Goal: Use online tool/utility: Utilize a website feature to perform a specific function

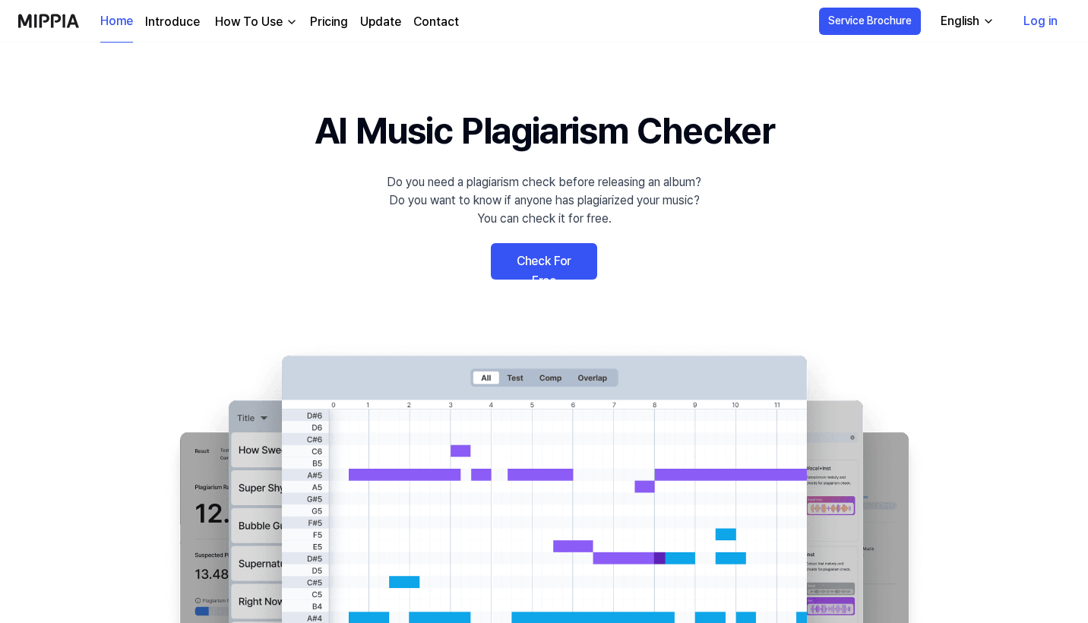
click at [549, 270] on link "Check For Free" at bounding box center [544, 261] width 106 height 36
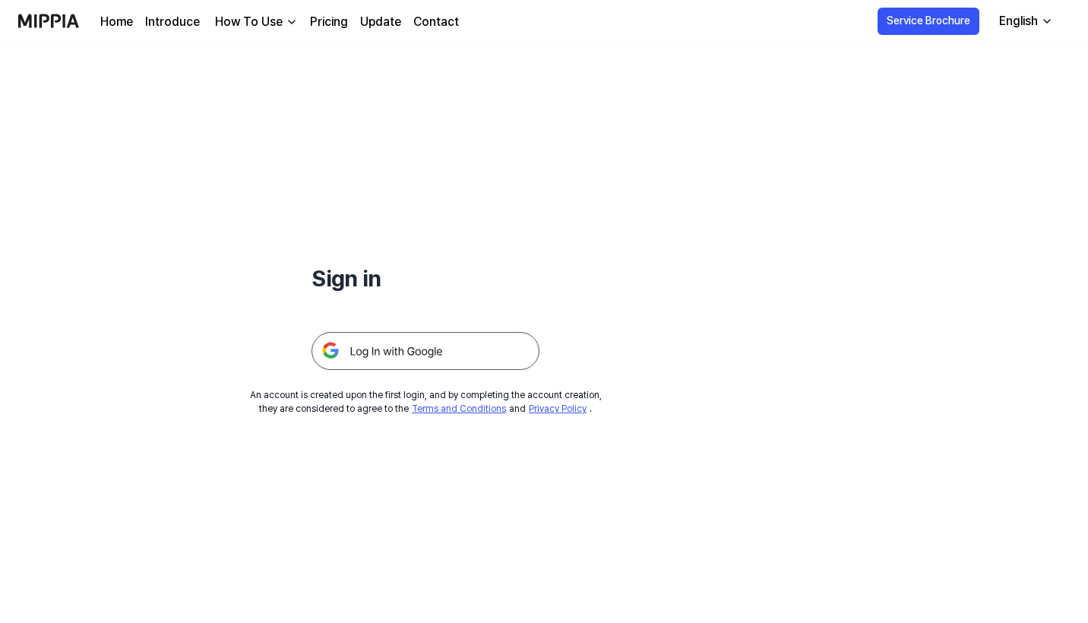
click at [438, 349] on img at bounding box center [425, 351] width 228 height 38
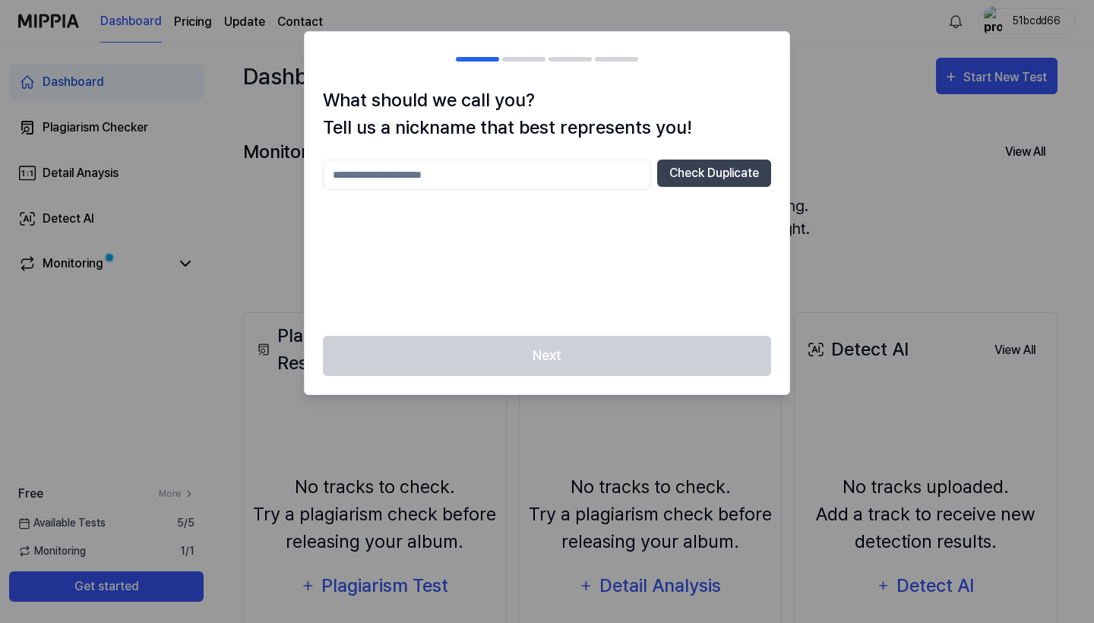
click at [562, 166] on input "text" at bounding box center [487, 175] width 328 height 30
type input "********"
click at [725, 175] on button "Check Duplicate" at bounding box center [714, 173] width 114 height 27
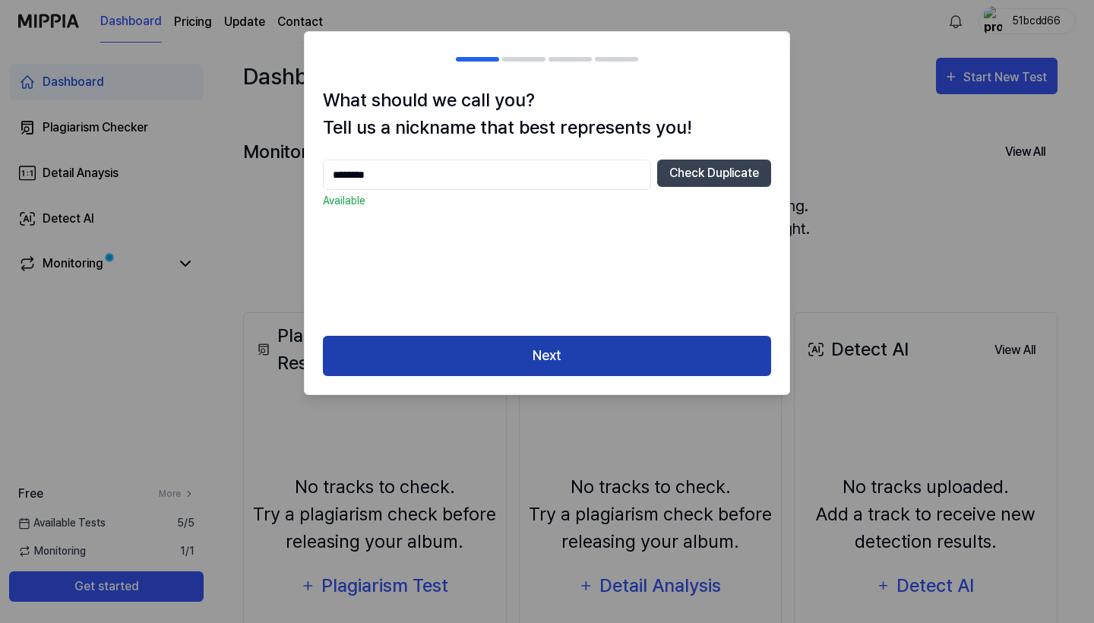
click at [561, 353] on button "Next" at bounding box center [547, 356] width 448 height 40
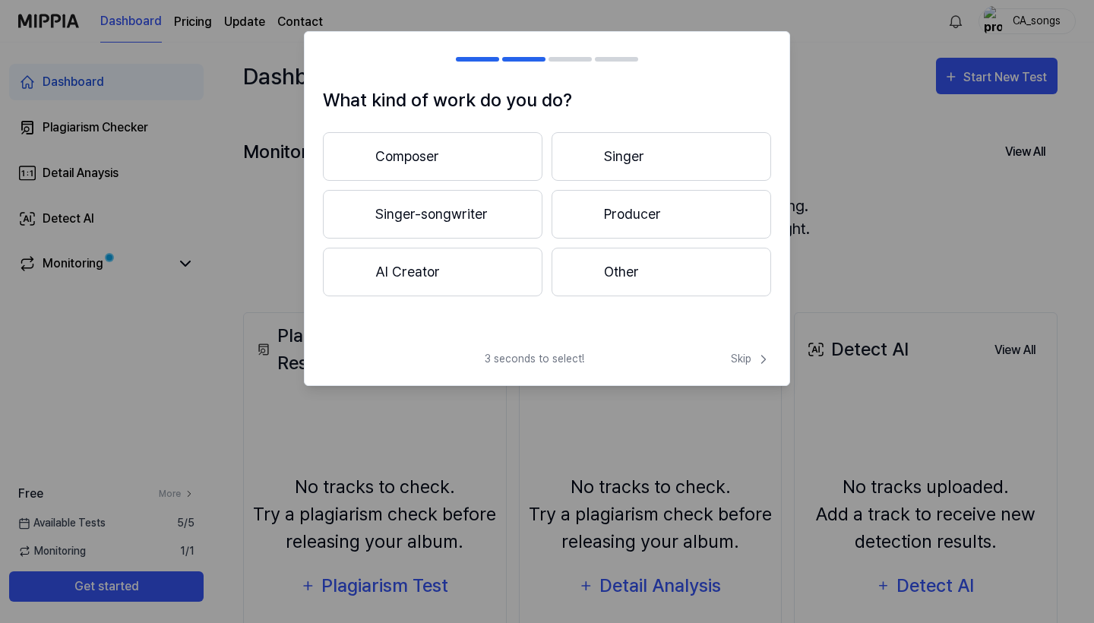
click at [497, 204] on button "Singer-songwriter" at bounding box center [433, 214] width 220 height 49
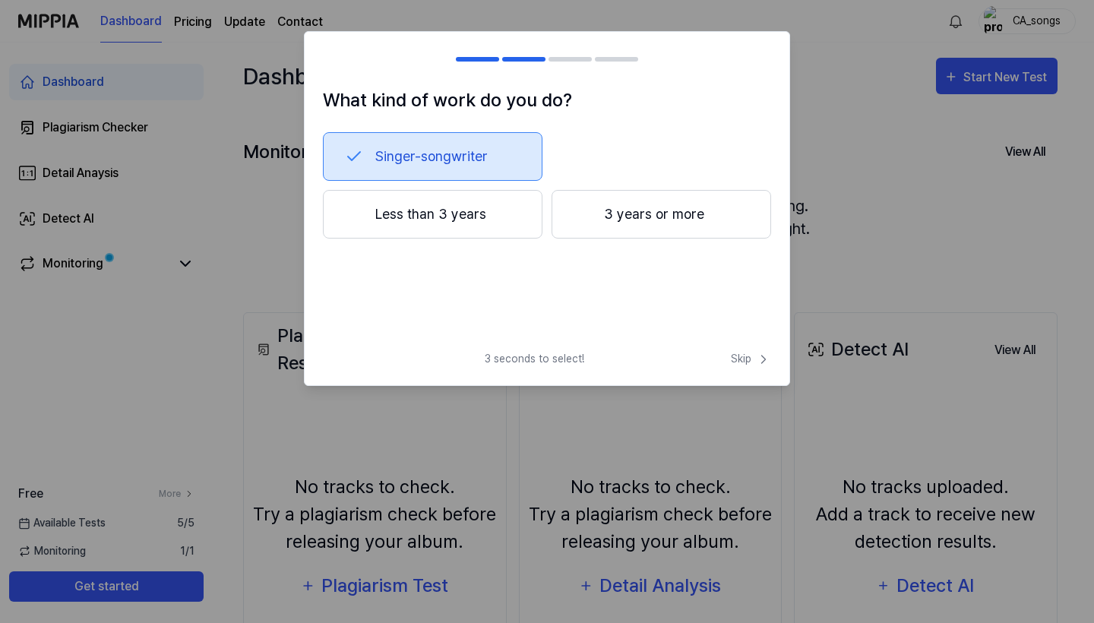
click at [671, 225] on button "3 years or more" at bounding box center [662, 214] width 220 height 49
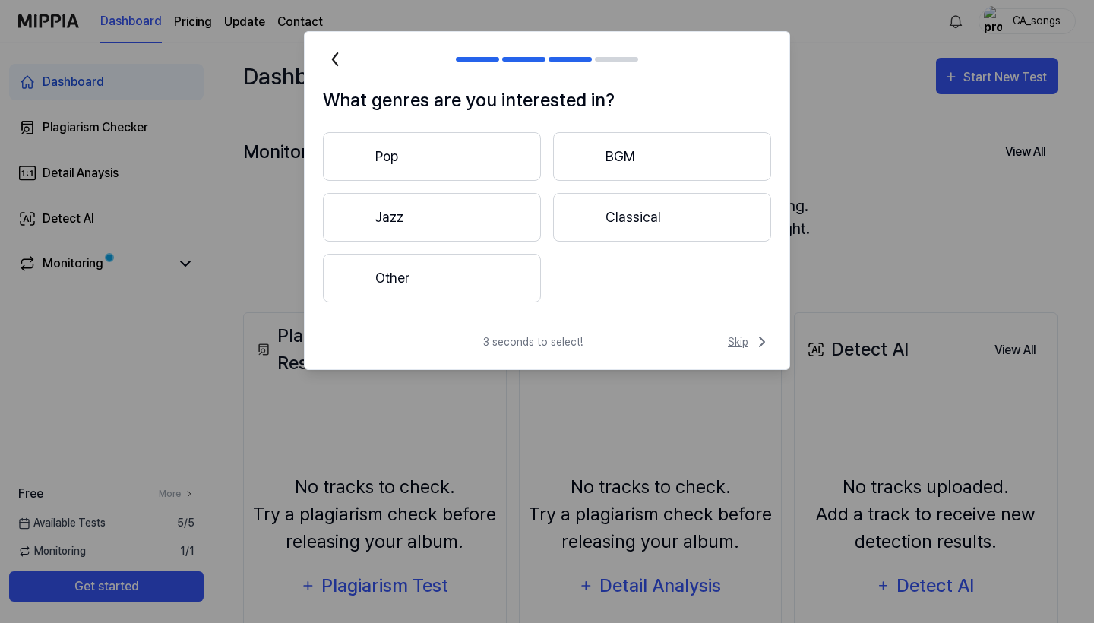
click at [742, 340] on span "Skip" at bounding box center [749, 342] width 43 height 18
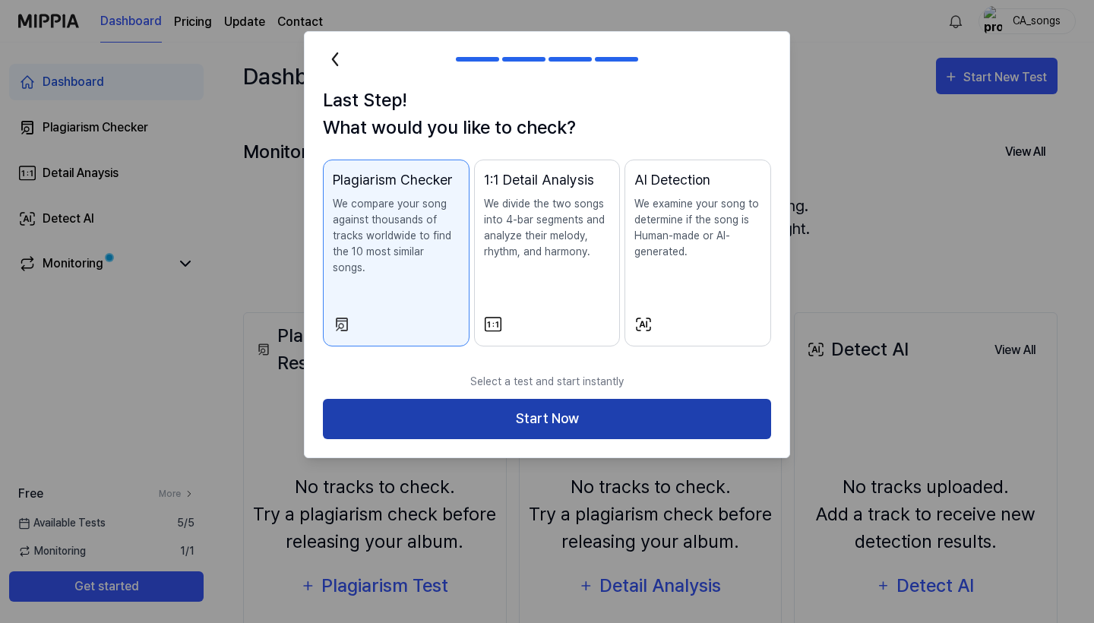
click at [657, 403] on button "Start Now" at bounding box center [547, 419] width 448 height 40
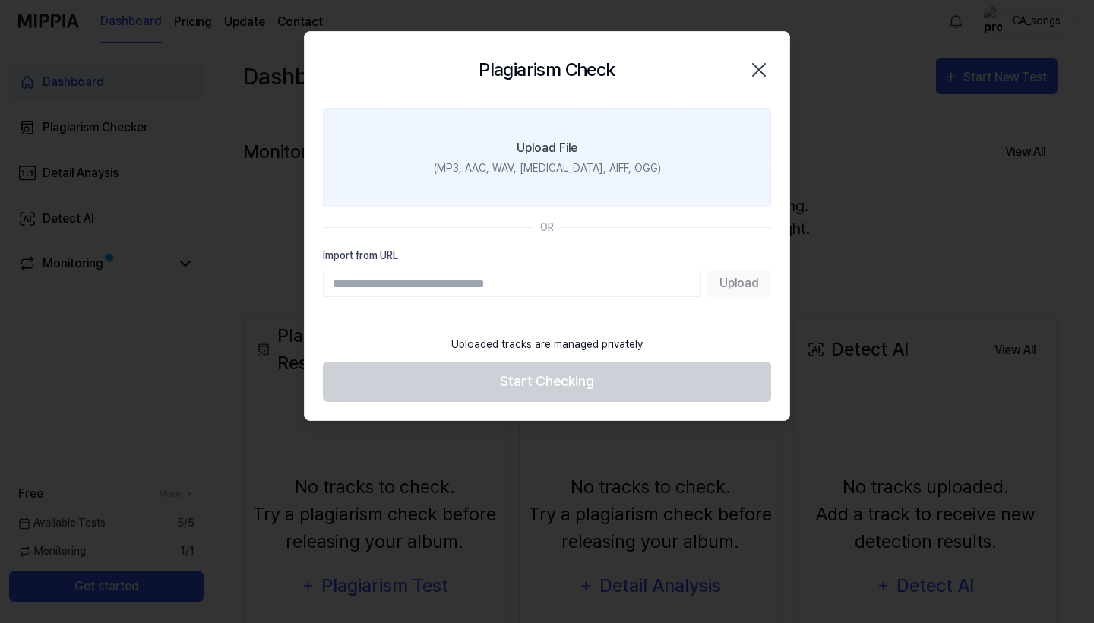
click at [585, 173] on div "(MP3, AAC, WAV, [MEDICAL_DATA], AIFF, OGG)" at bounding box center [547, 168] width 227 height 16
click at [0, 0] on input "Upload File (MP3, AAC, WAV, [MEDICAL_DATA], AIFF, OGG)" at bounding box center [0, 0] width 0 height 0
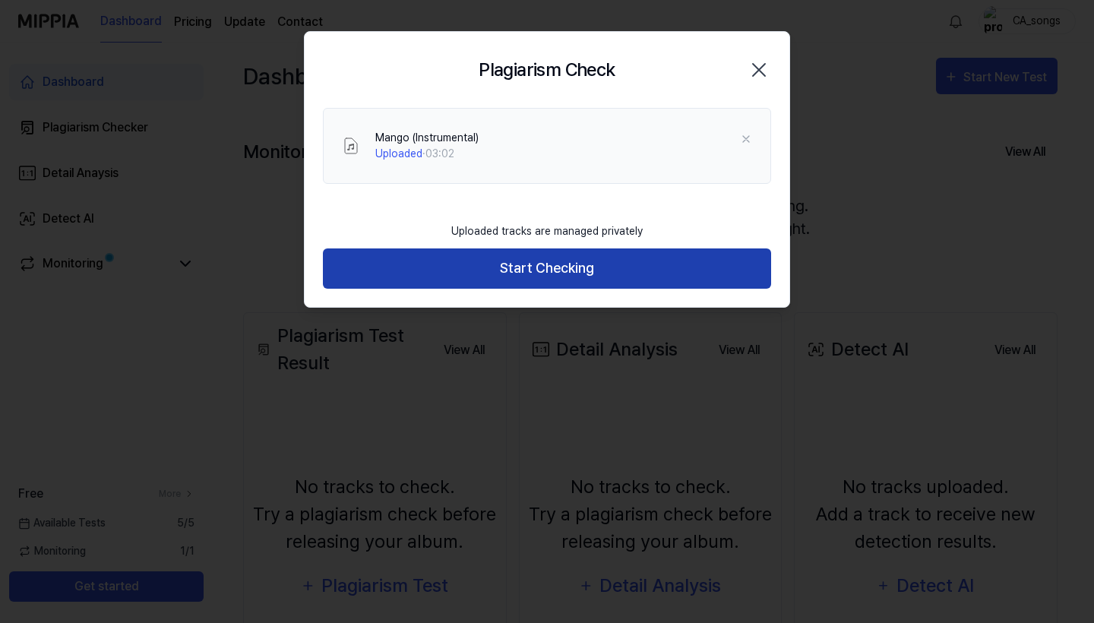
click at [579, 274] on button "Start Checking" at bounding box center [547, 268] width 448 height 40
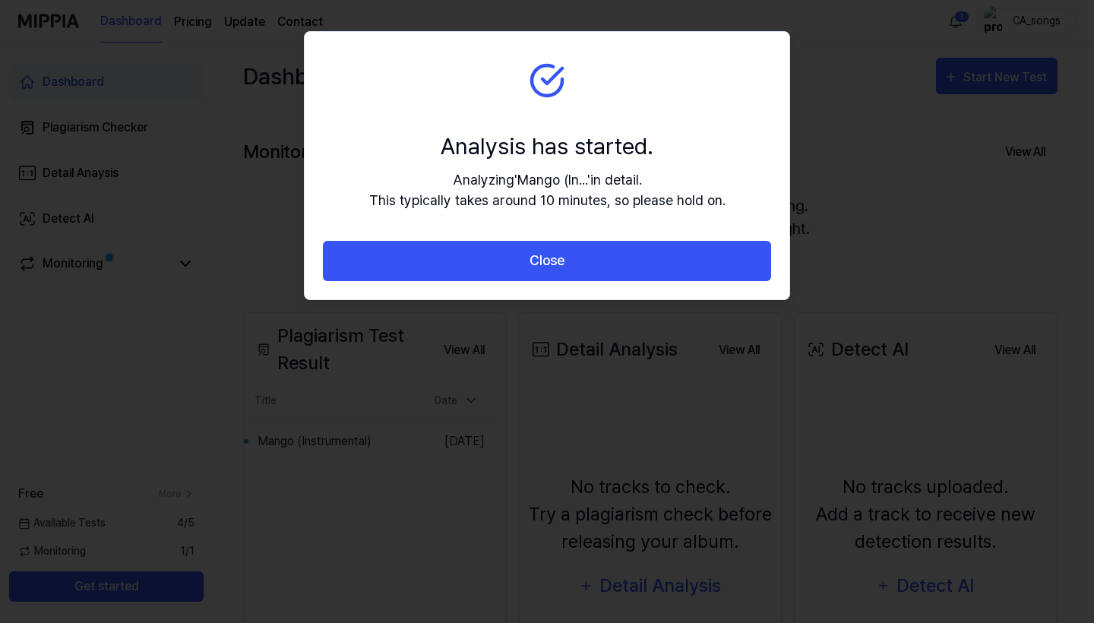
click at [567, 150] on div "Analysis has started." at bounding box center [547, 146] width 356 height 34
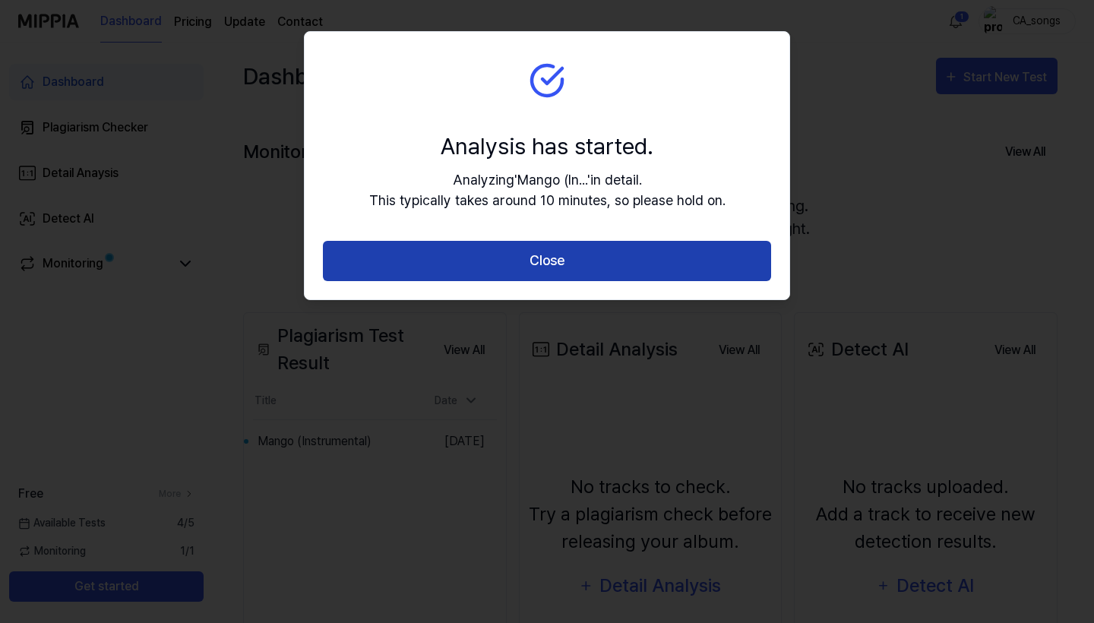
click at [544, 267] on button "Close" at bounding box center [547, 261] width 448 height 40
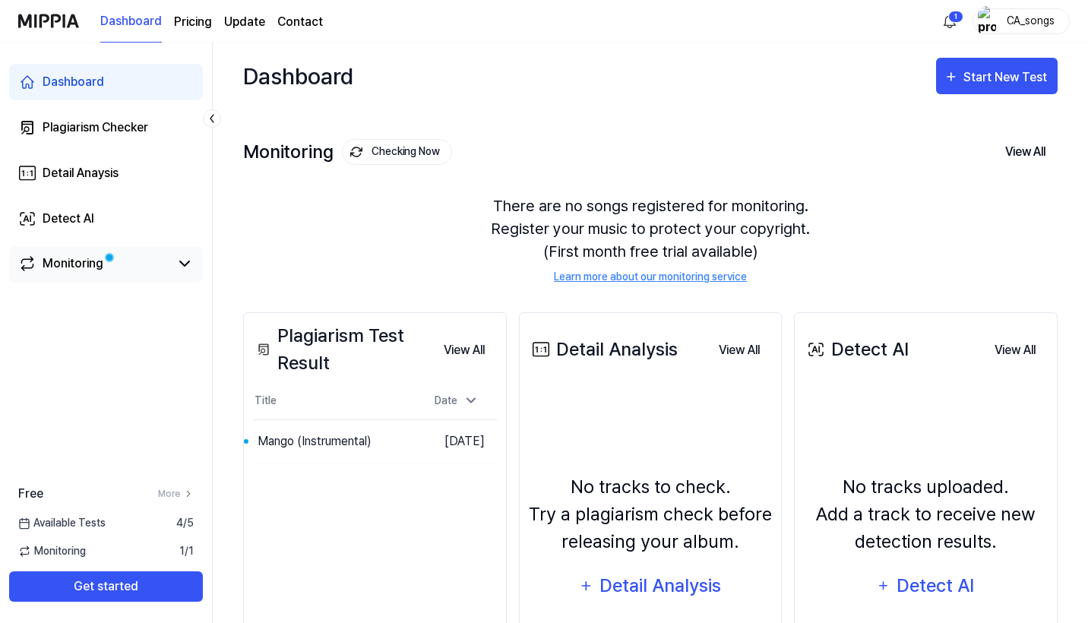
click at [175, 258] on div "Monitoring" at bounding box center [106, 264] width 176 height 18
click at [183, 264] on icon at bounding box center [184, 263] width 9 height 5
click at [343, 442] on button "Go to Results" at bounding box center [375, 441] width 81 height 24
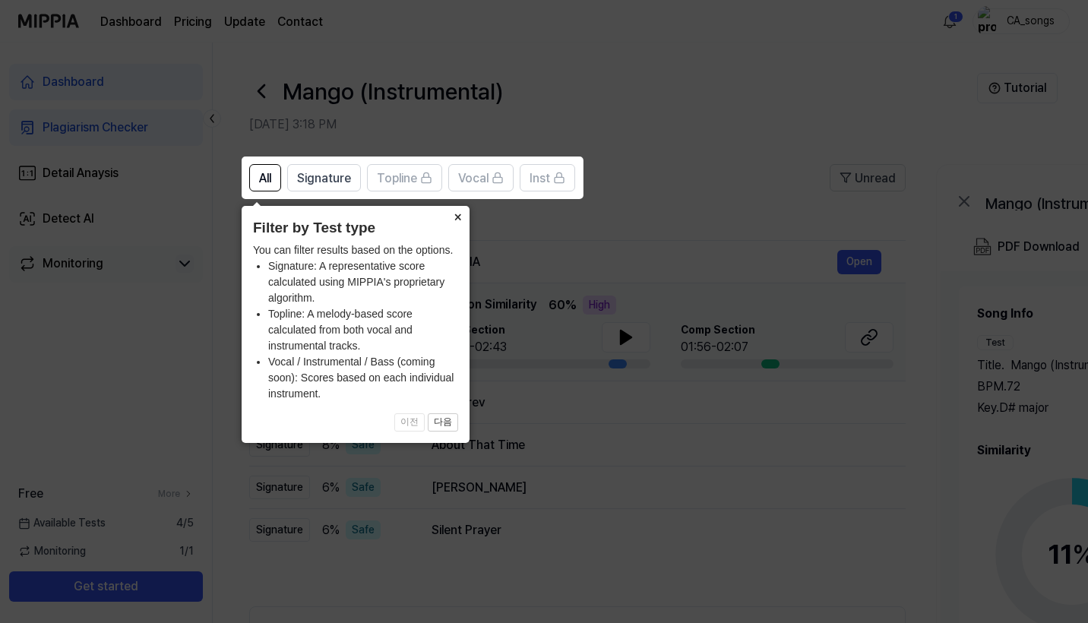
click at [454, 219] on button "×" at bounding box center [457, 216] width 24 height 21
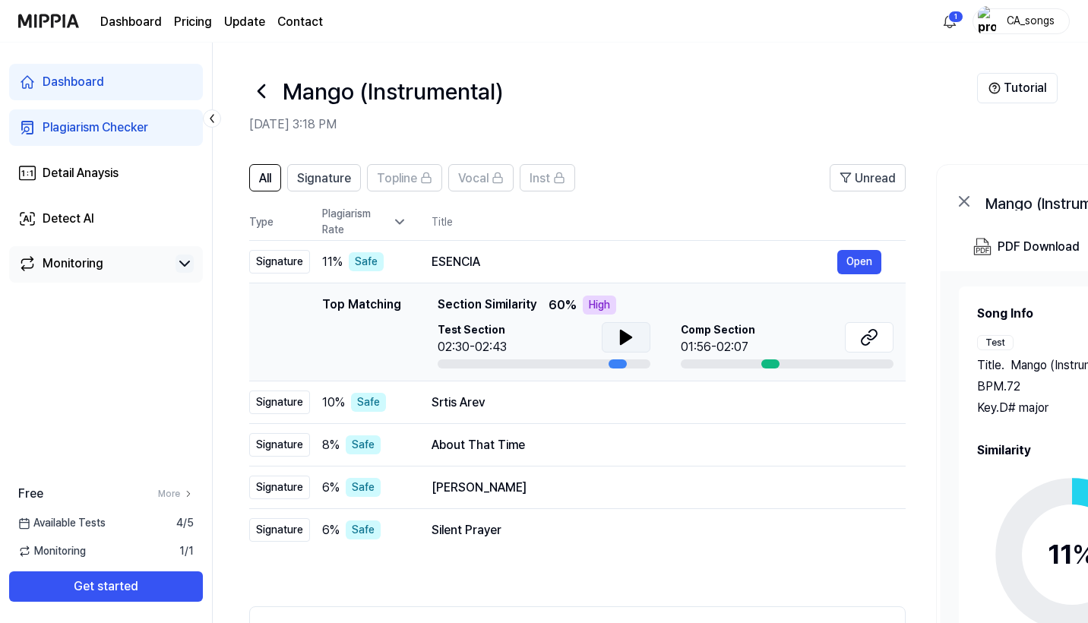
click at [617, 337] on icon at bounding box center [626, 337] width 18 height 18
click at [362, 260] on div "Safe" at bounding box center [366, 261] width 35 height 19
click at [612, 310] on div "High" at bounding box center [599, 305] width 33 height 19
click at [706, 363] on div at bounding box center [787, 363] width 213 height 9
click at [625, 326] on button at bounding box center [626, 337] width 49 height 30
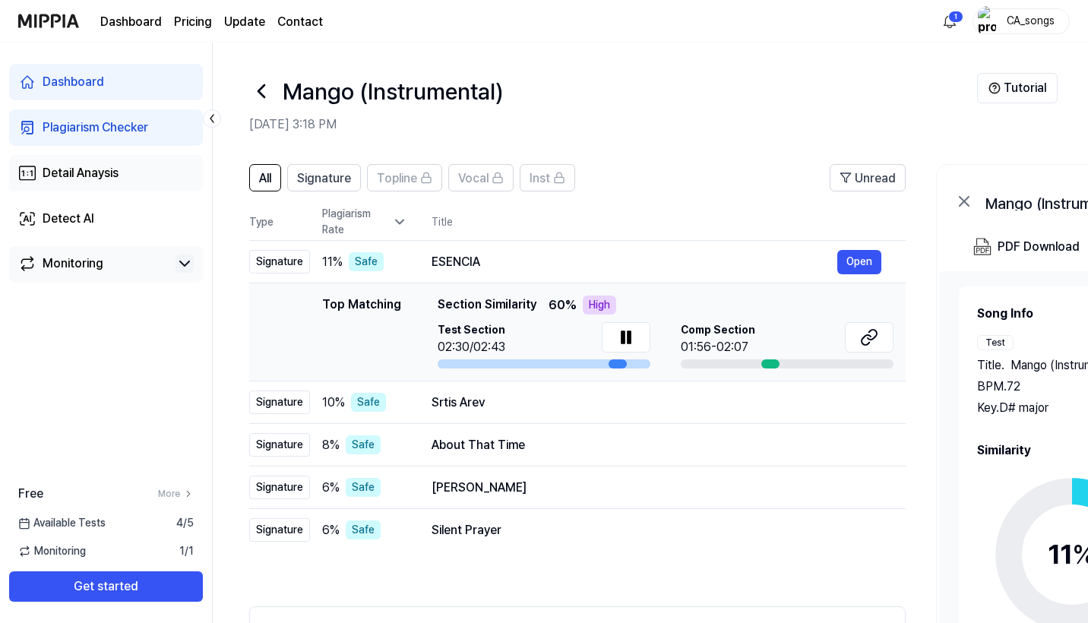
click at [134, 170] on link "Detail Anaysis" at bounding box center [106, 173] width 194 height 36
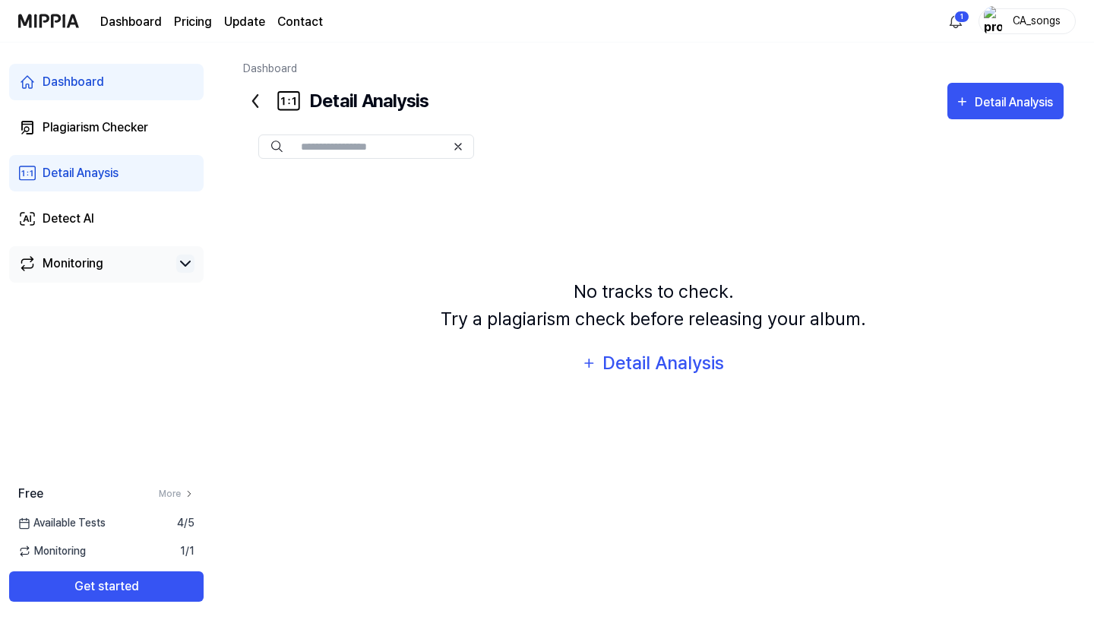
click at [119, 77] on link "Dashboard" at bounding box center [106, 82] width 194 height 36
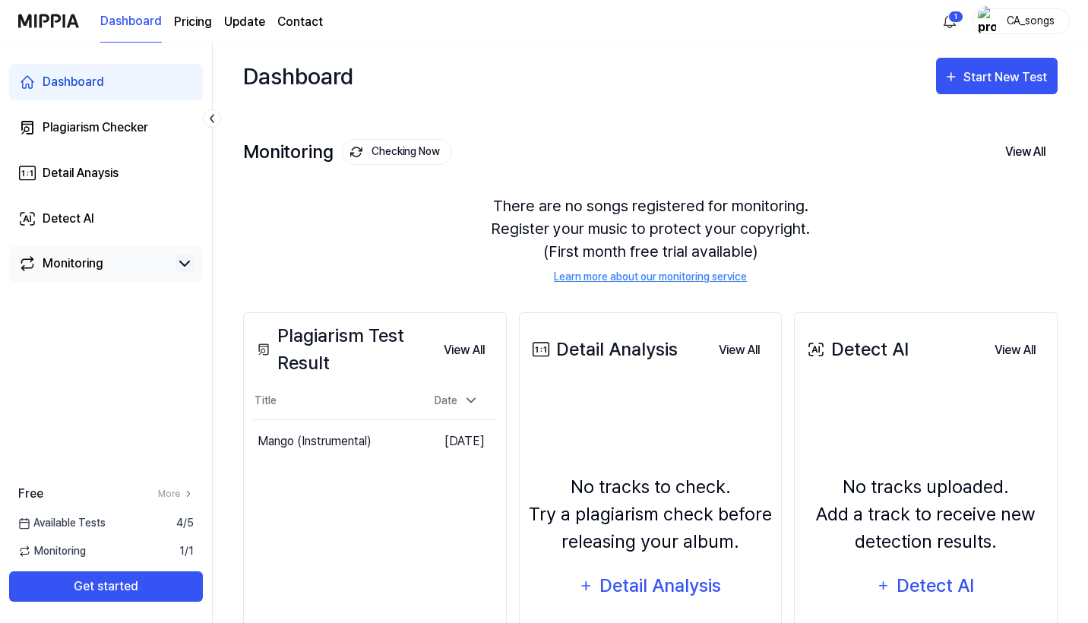
click at [124, 92] on link "Dashboard" at bounding box center [106, 82] width 194 height 36
click at [134, 123] on div "Plagiarism Checker" at bounding box center [96, 128] width 106 height 18
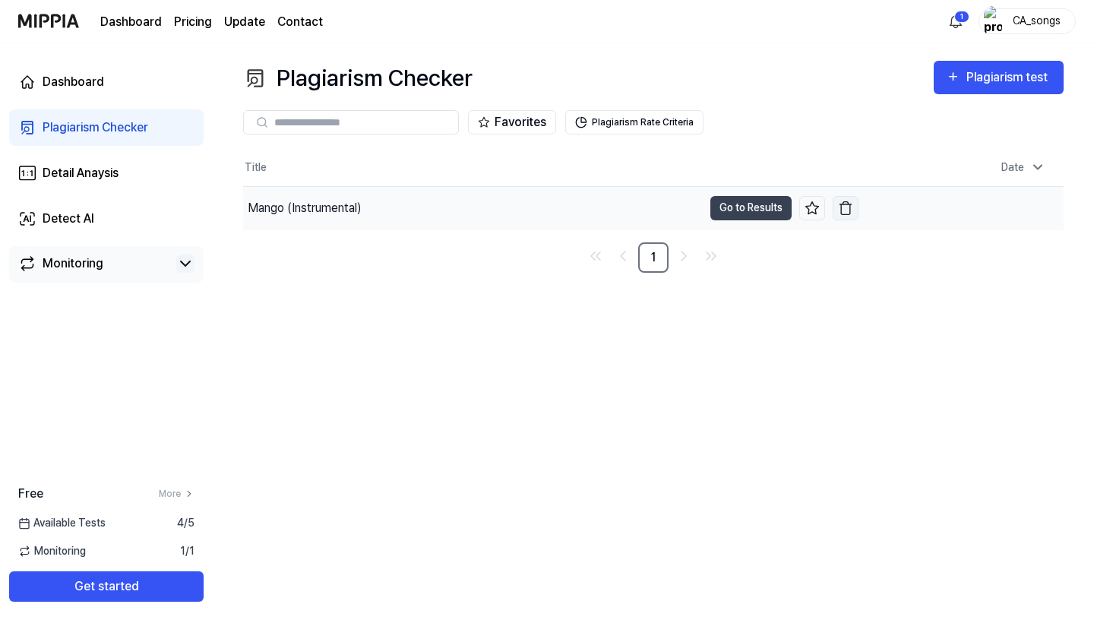
click at [844, 202] on img "button" at bounding box center [845, 208] width 15 height 15
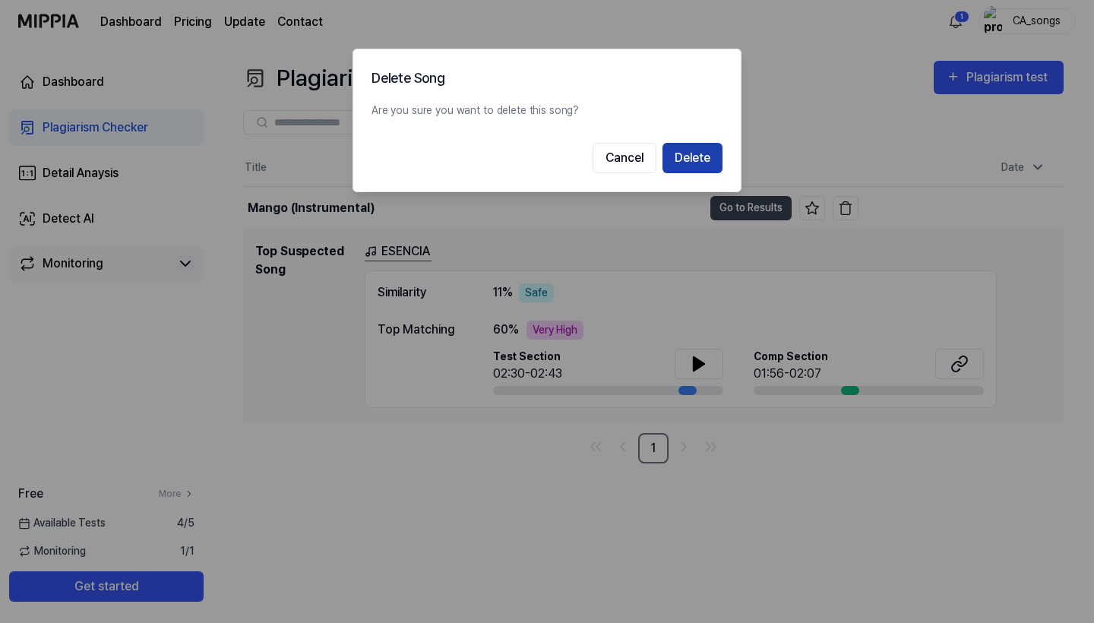
click at [691, 153] on button "Delete" at bounding box center [693, 158] width 60 height 30
